Goal: Task Accomplishment & Management: Use online tool/utility

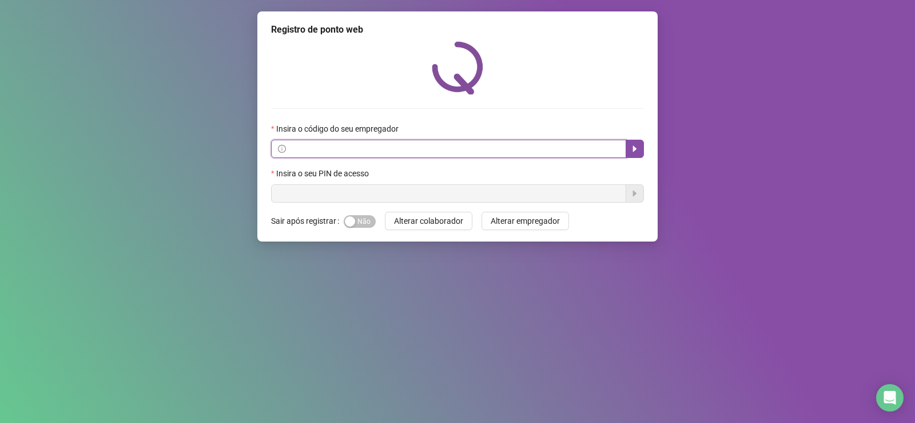
click at [348, 150] on input "text" at bounding box center [453, 148] width 331 height 13
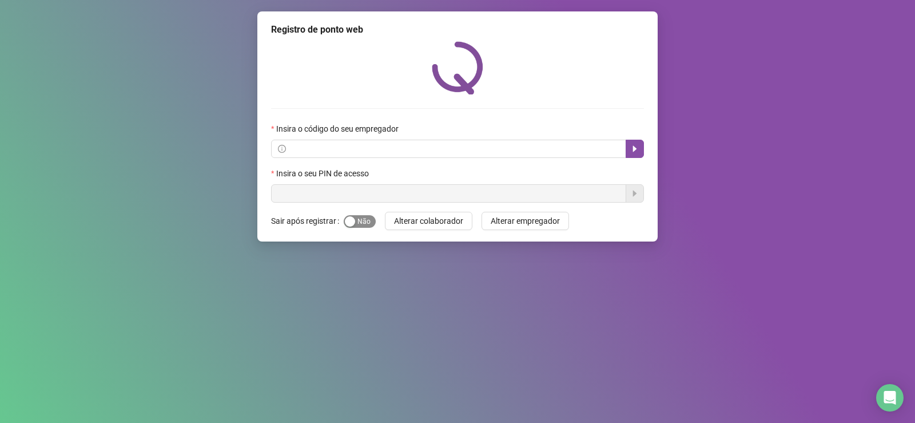
click at [353, 224] on div "button" at bounding box center [350, 221] width 10 height 10
click at [353, 224] on span "Sim Não" at bounding box center [360, 221] width 32 height 13
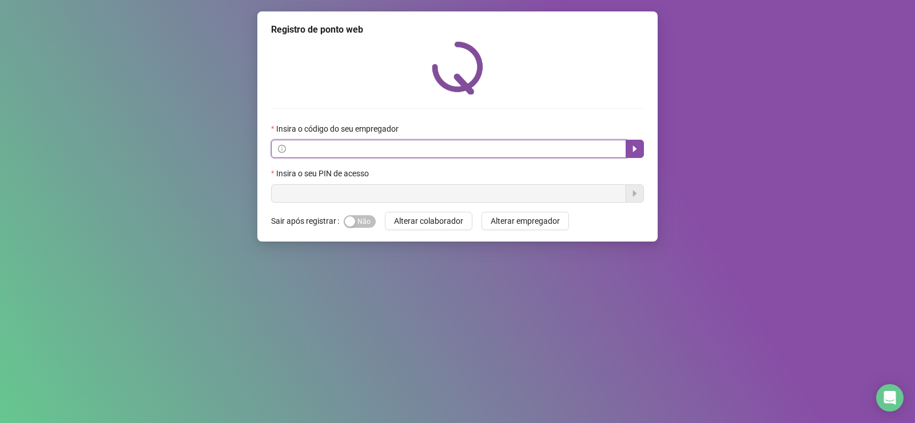
click at [347, 151] on input "text" at bounding box center [453, 148] width 331 height 13
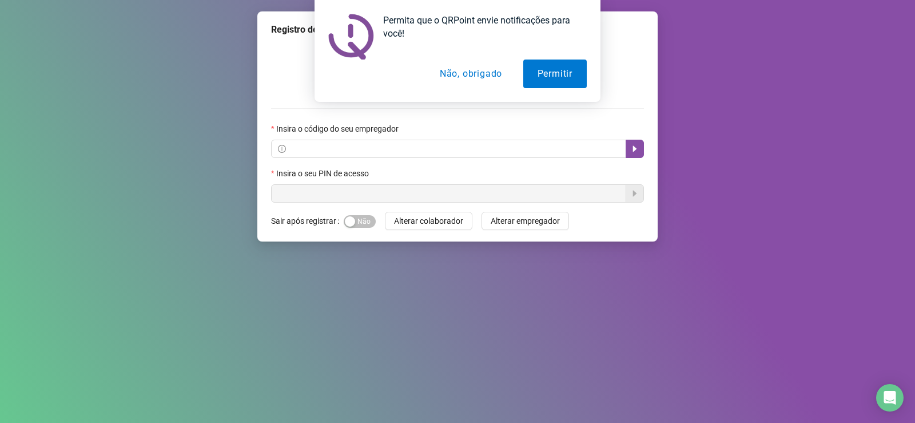
click at [472, 75] on button "Não, obrigado" at bounding box center [470, 73] width 91 height 29
